Goal: Find specific page/section

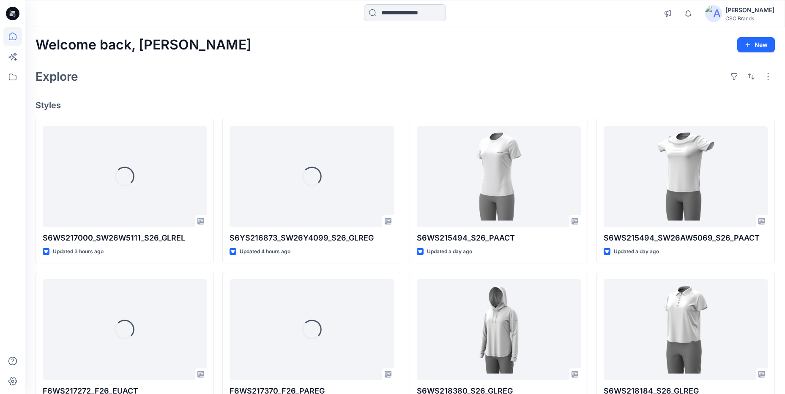
click at [420, 12] on input at bounding box center [405, 12] width 82 height 17
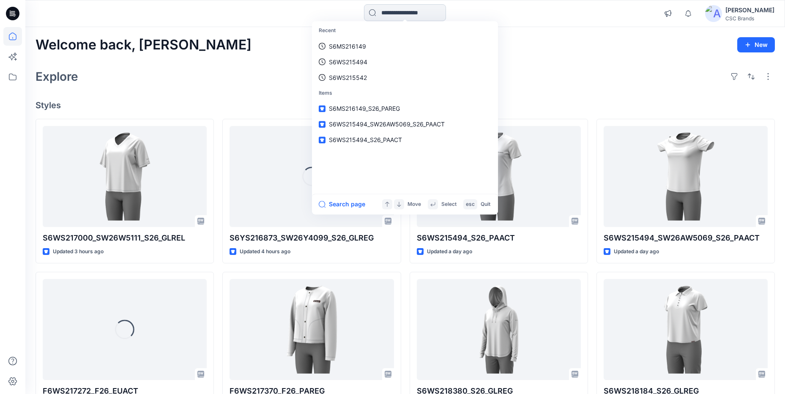
paste input "**********"
type input "**********"
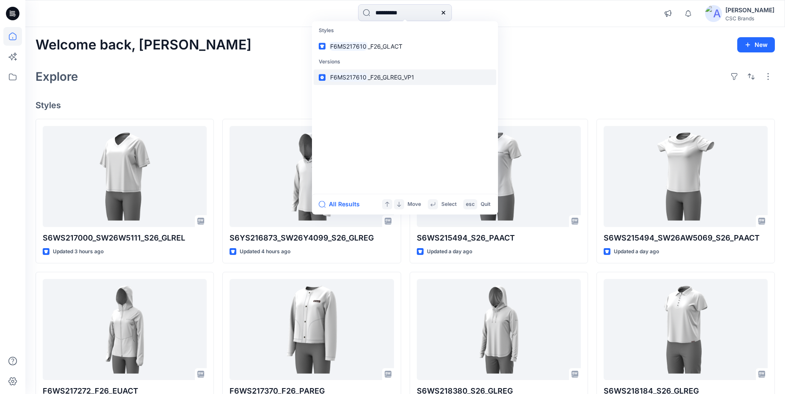
click at [383, 76] on span "_F26_GLREG_VP1" at bounding box center [391, 77] width 47 height 7
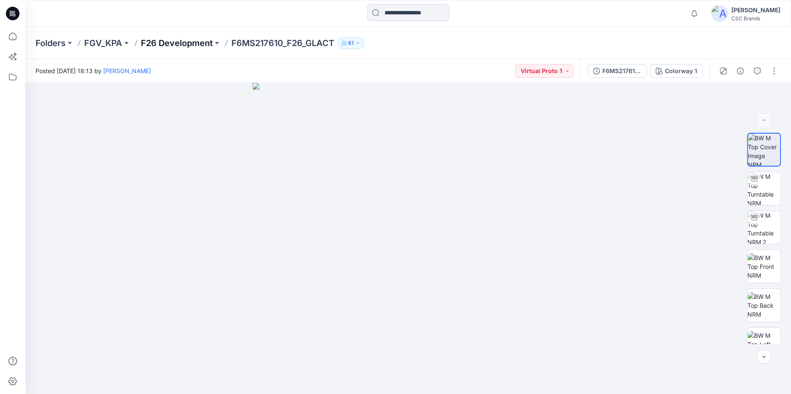
click at [165, 41] on p "F26 Development" at bounding box center [177, 43] width 72 height 12
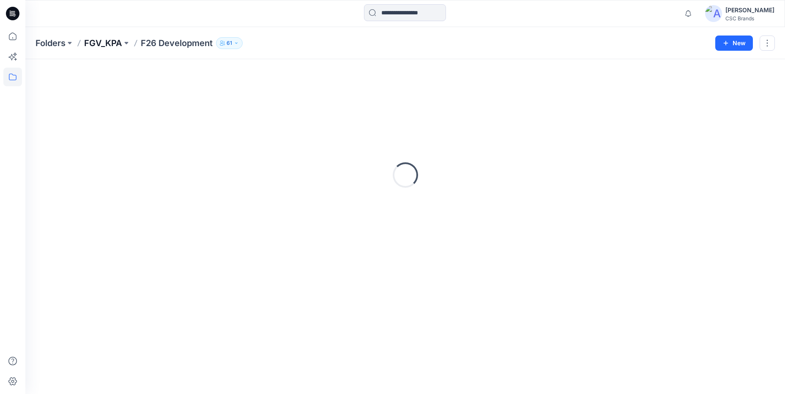
click at [118, 46] on p "FGV_KPA" at bounding box center [103, 43] width 38 height 12
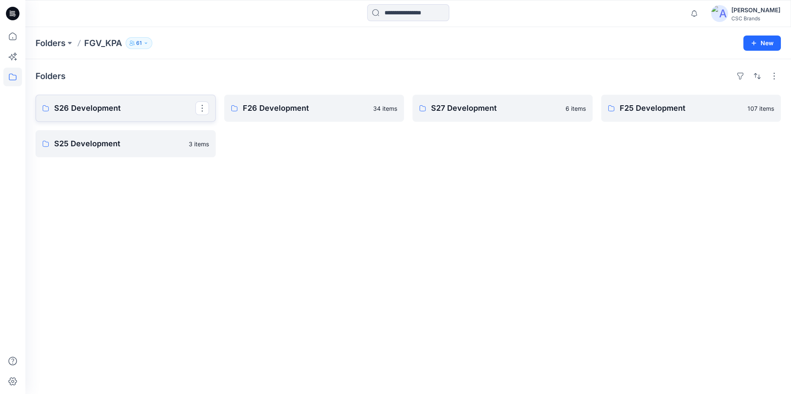
click at [74, 104] on p "S26 Development" at bounding box center [124, 108] width 141 height 12
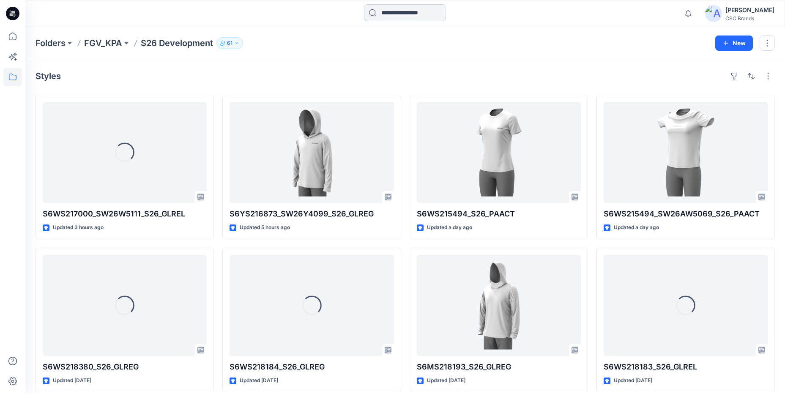
click at [404, 15] on input at bounding box center [405, 12] width 82 height 17
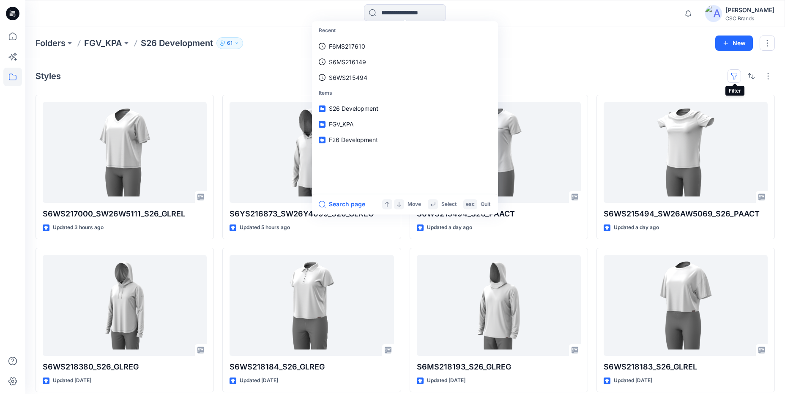
click at [733, 77] on button "button" at bounding box center [735, 76] width 14 height 14
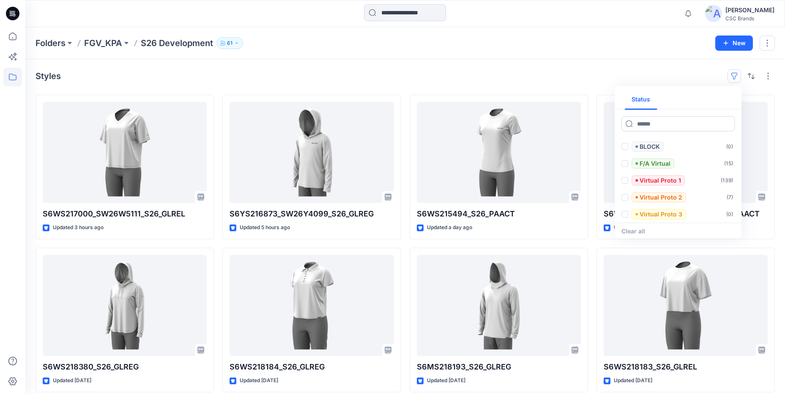
click at [687, 123] on input at bounding box center [678, 123] width 113 height 15
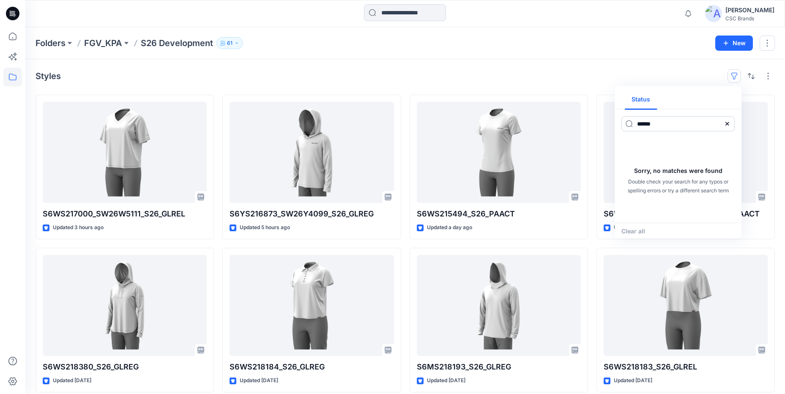
type input "******"
click at [725, 123] on icon at bounding box center [727, 124] width 7 height 7
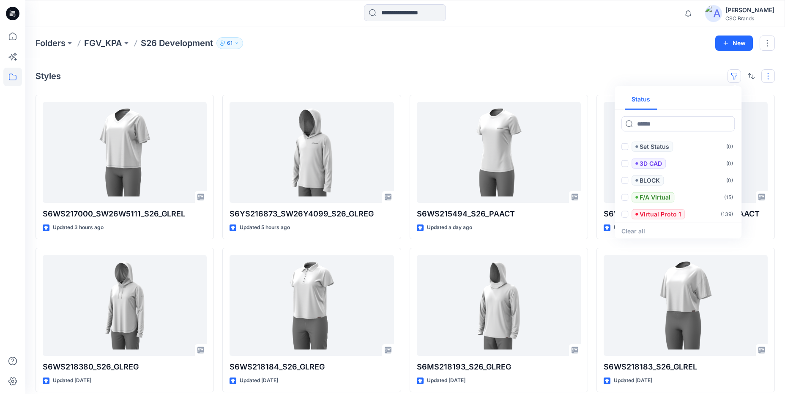
click at [771, 74] on button "button" at bounding box center [769, 76] width 14 height 14
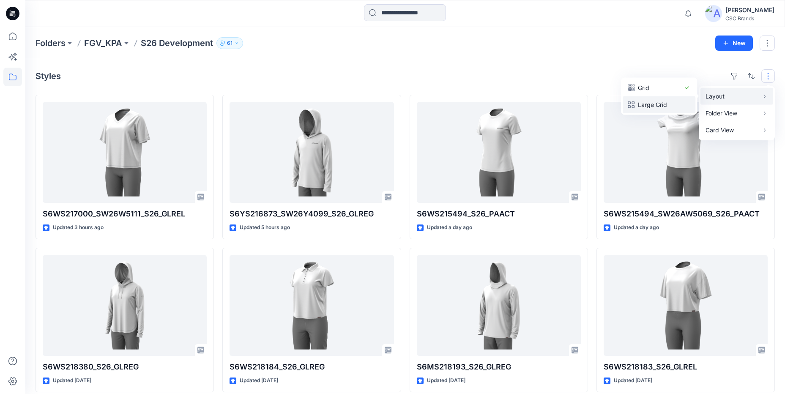
click at [654, 104] on p "Large Grid" at bounding box center [659, 105] width 42 height 10
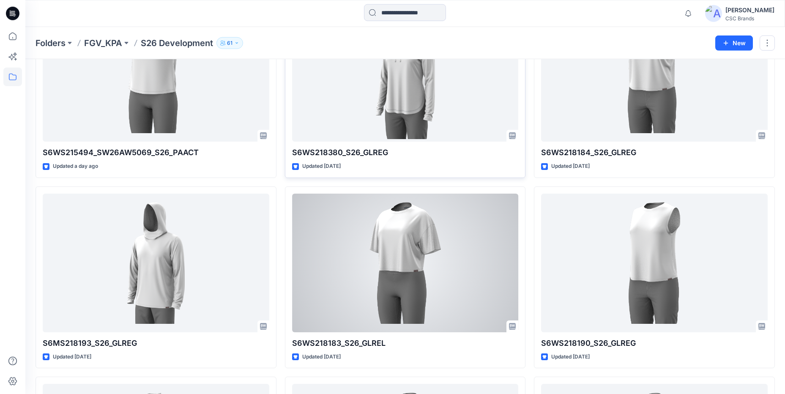
scroll to position [0, 0]
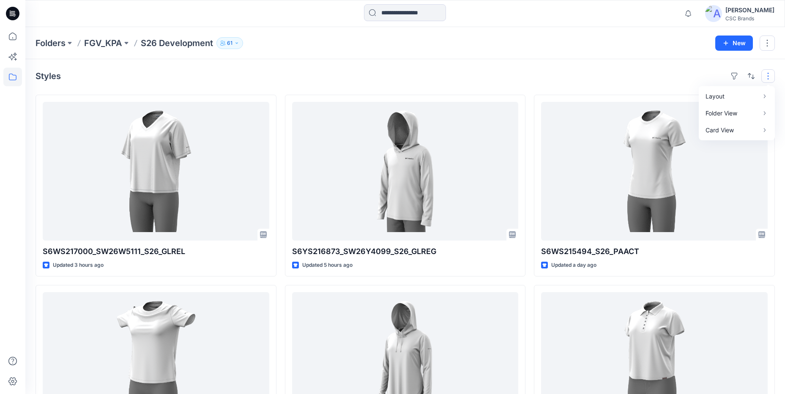
click at [576, 76] on div "Styles Layout Grid Large Grid Folder View Compact Card Card View Card Info" at bounding box center [406, 76] width 740 height 14
click at [738, 75] on button "button" at bounding box center [735, 76] width 14 height 14
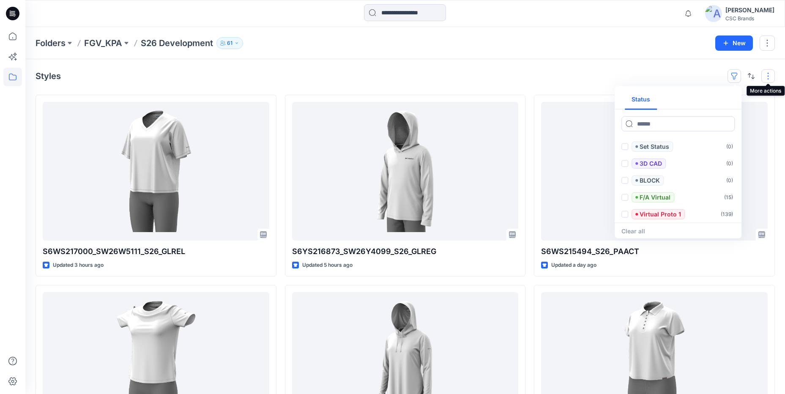
click at [765, 77] on button "button" at bounding box center [769, 76] width 14 height 14
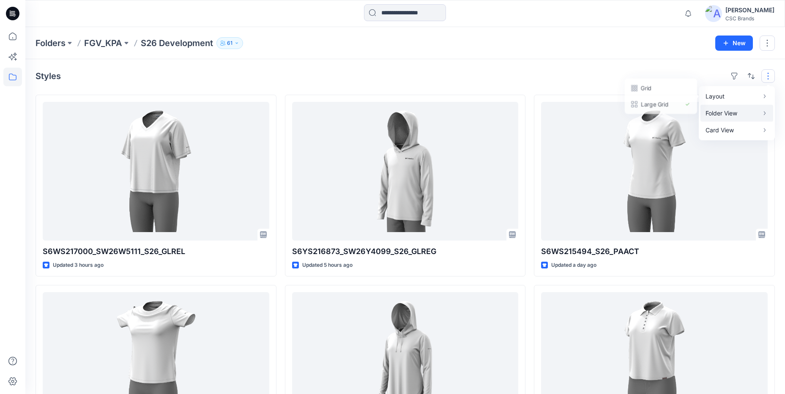
click at [743, 114] on p "Folder View" at bounding box center [732, 113] width 53 height 10
click at [675, 125] on p "Card" at bounding box center [659, 122] width 42 height 10
click at [741, 99] on p "Layout" at bounding box center [732, 96] width 53 height 10
click at [651, 91] on p "Grid" at bounding box center [659, 88] width 42 height 10
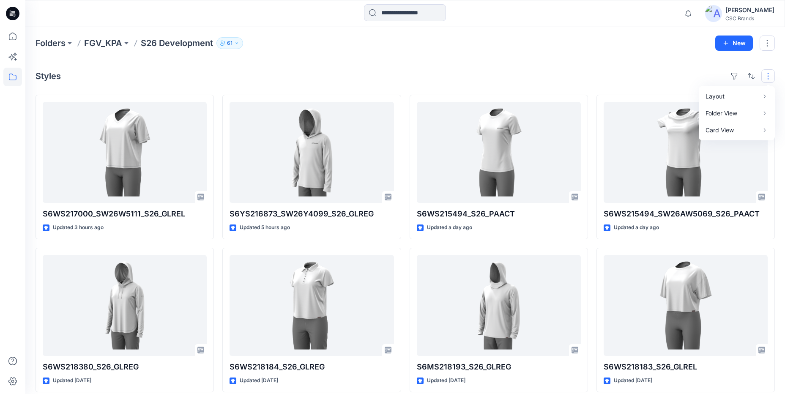
click at [535, 73] on div "Styles Layout Grid Large Grid Folder View Compact Card Card View Card Info" at bounding box center [406, 76] width 740 height 14
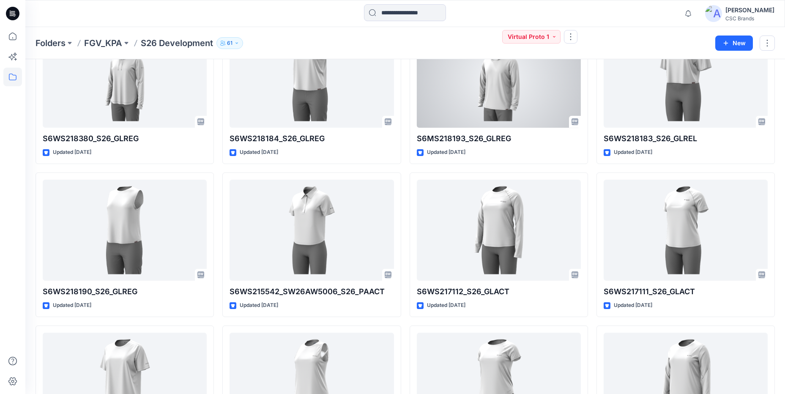
scroll to position [457, 0]
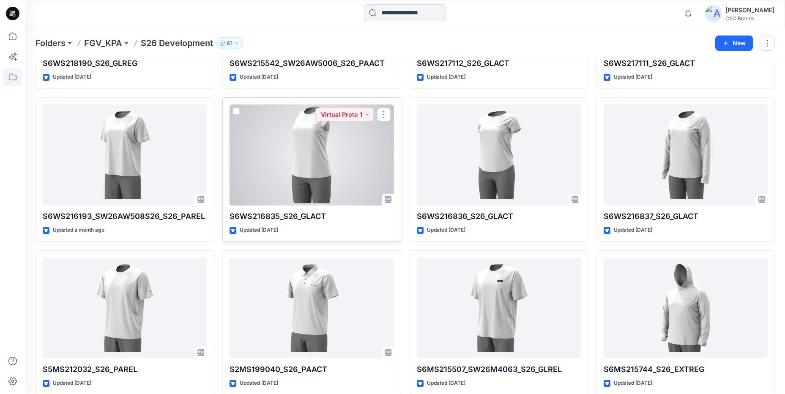
click at [327, 161] on div at bounding box center [312, 154] width 164 height 101
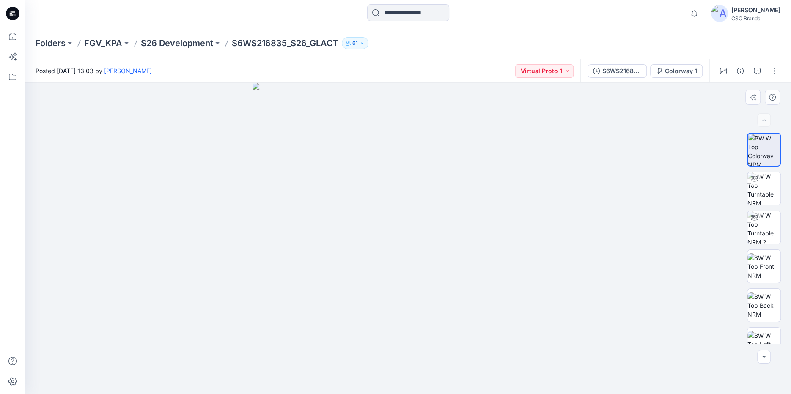
drag, startPoint x: 455, startPoint y: 271, endPoint x: 346, endPoint y: 252, distance: 110.8
click at [332, 252] on img at bounding box center [407, 238] width 311 height 311
click at [768, 305] on img at bounding box center [763, 305] width 33 height 27
